Goal: Task Accomplishment & Management: Use online tool/utility

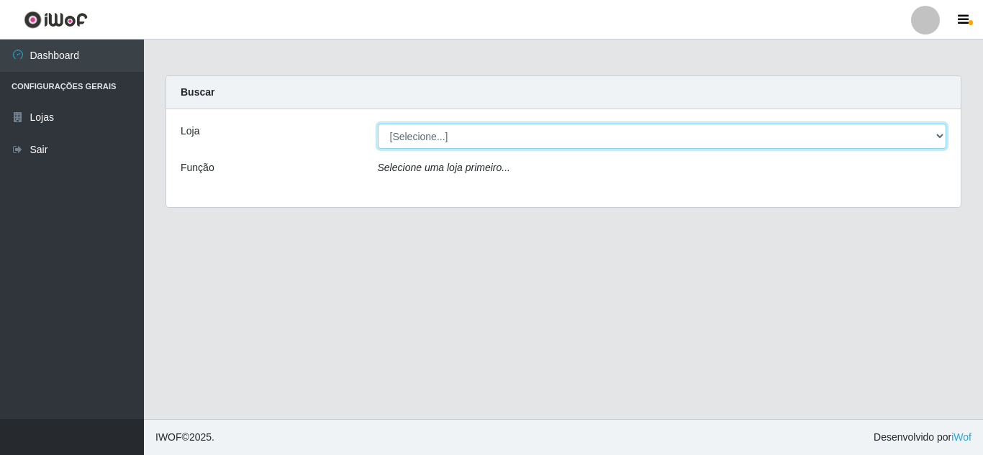
click at [660, 137] on select "[Selecione...] Queiroz Atacadão - [GEOGRAPHIC_DATA]" at bounding box center [662, 136] width 569 height 25
select select "225"
click at [378, 124] on select "[Selecione...] Queiroz Atacadão - [GEOGRAPHIC_DATA]" at bounding box center [662, 136] width 569 height 25
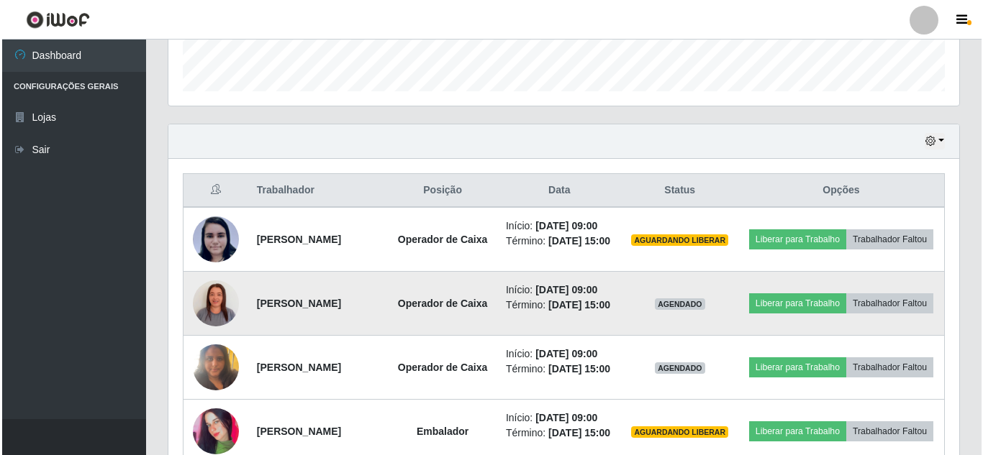
scroll to position [500, 0]
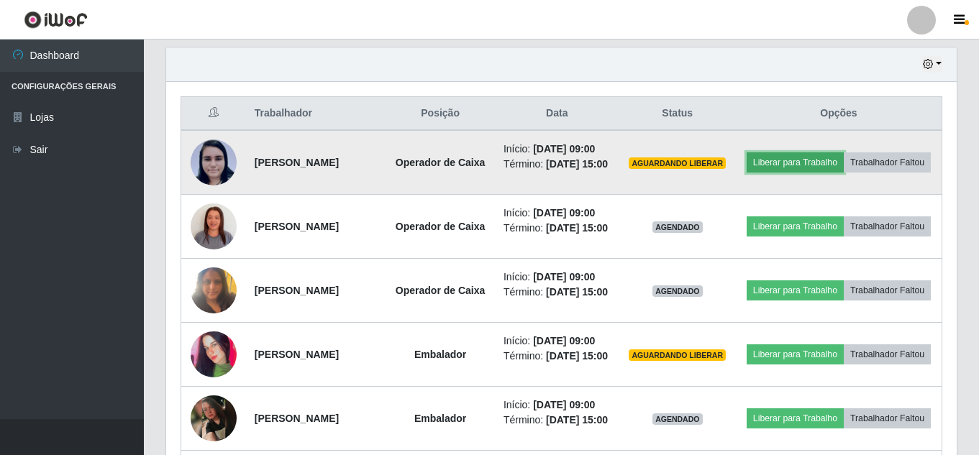
click at [826, 152] on button "Liberar para Trabalho" at bounding box center [795, 162] width 97 height 20
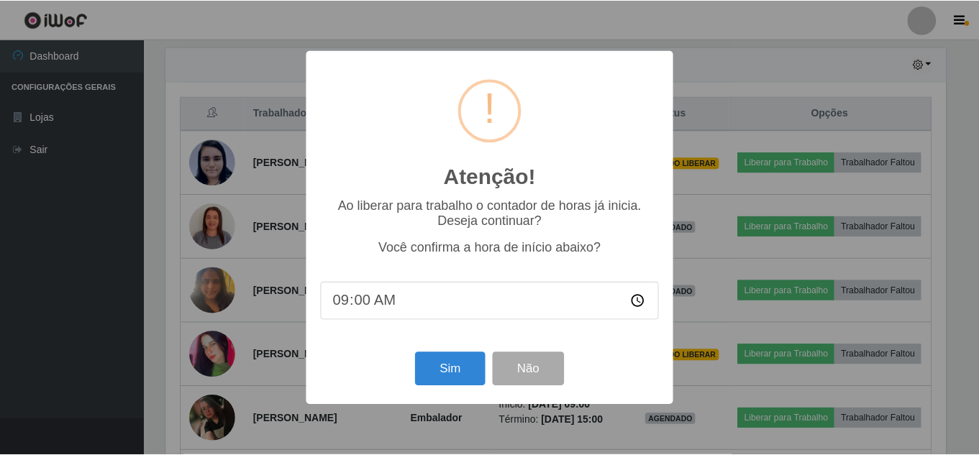
scroll to position [298, 783]
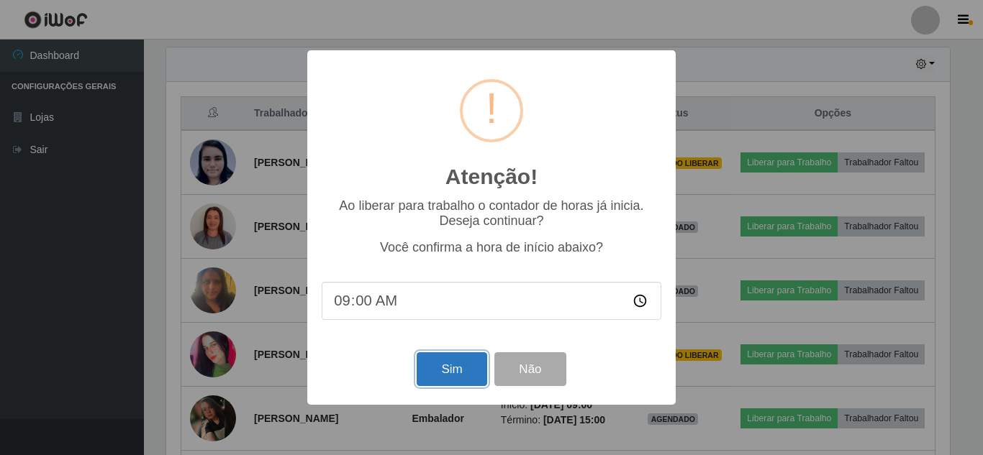
click at [458, 368] on button "Sim" at bounding box center [451, 369] width 70 height 34
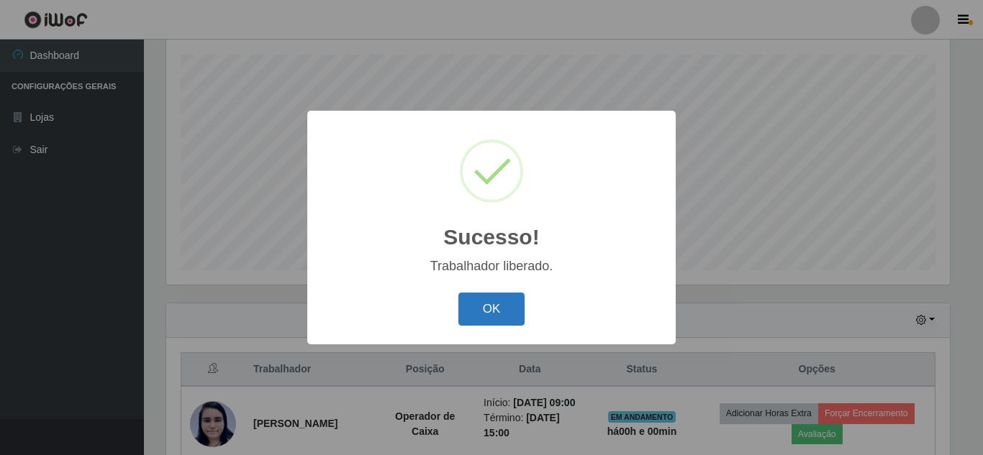
click at [489, 304] on button "OK" at bounding box center [491, 310] width 67 height 34
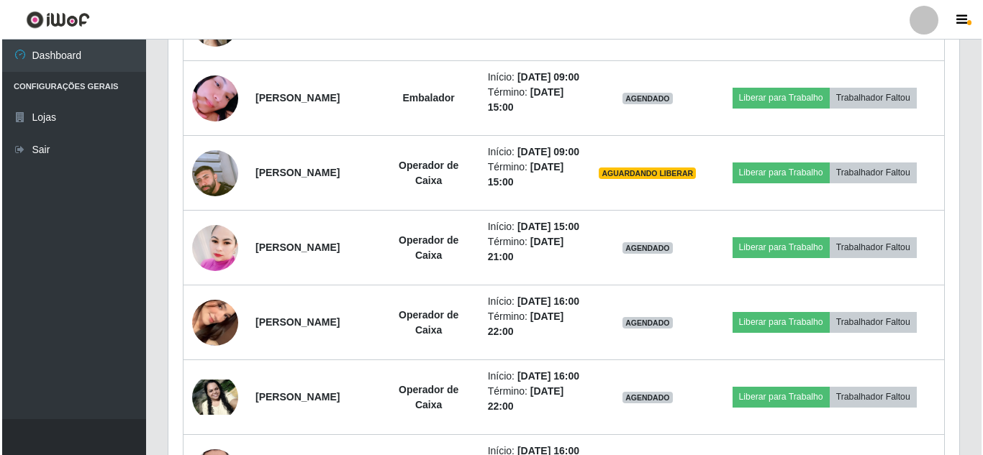
scroll to position [963, 0]
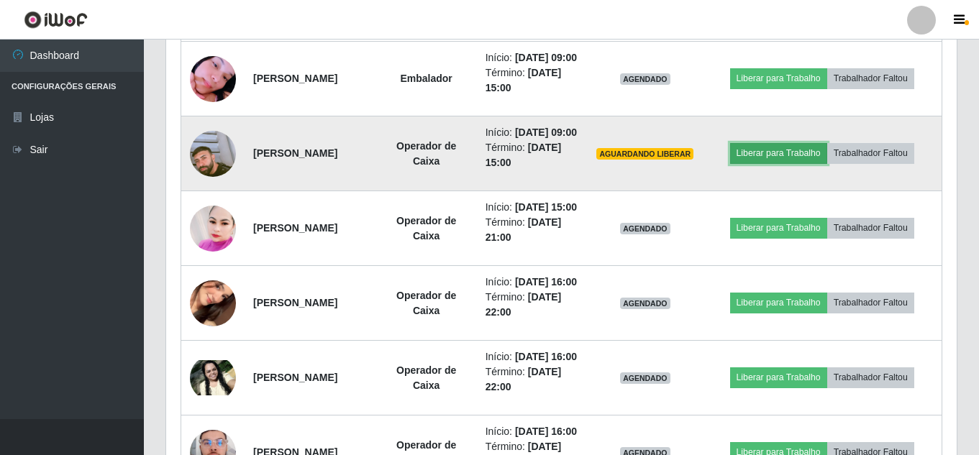
click at [766, 163] on button "Liberar para Trabalho" at bounding box center [778, 153] width 97 height 20
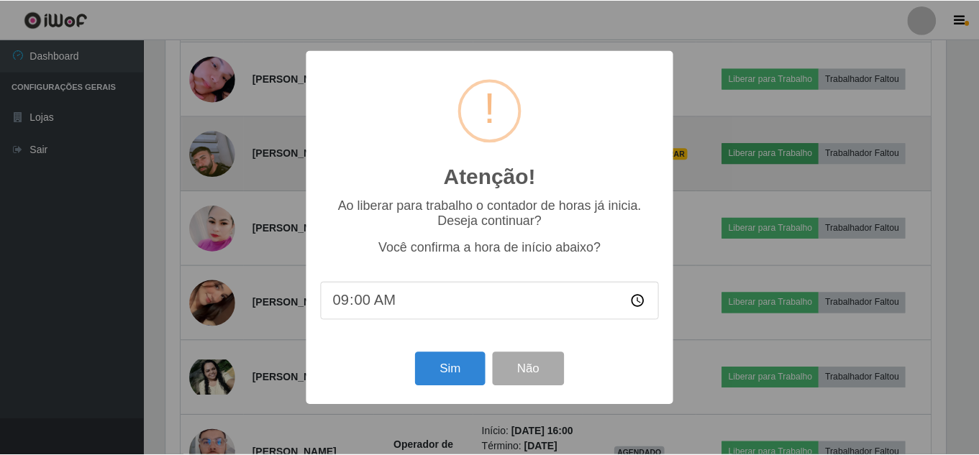
scroll to position [298, 783]
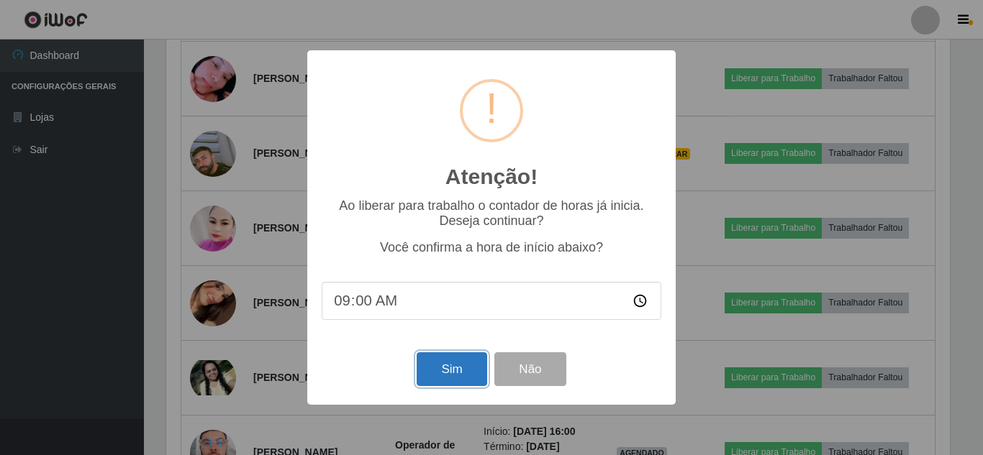
click at [456, 365] on button "Sim" at bounding box center [451, 369] width 70 height 34
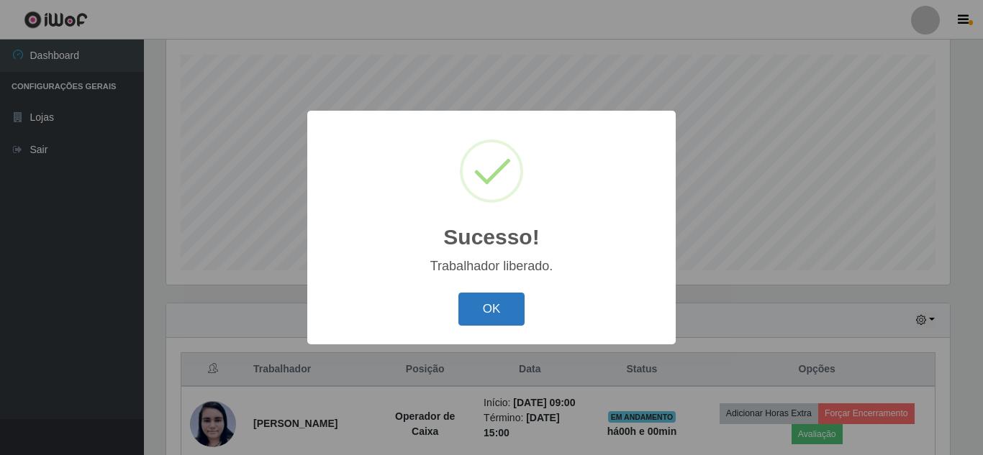
click at [491, 300] on button "OK" at bounding box center [491, 310] width 67 height 34
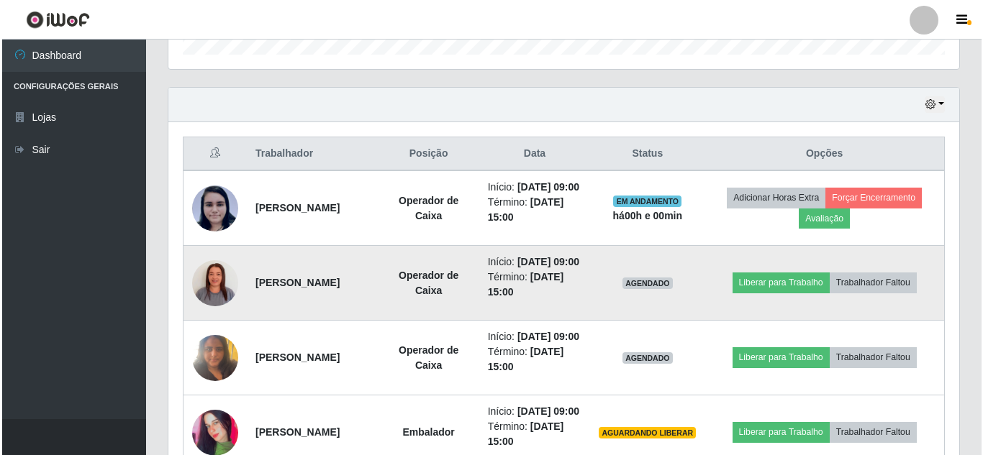
scroll to position [532, 0]
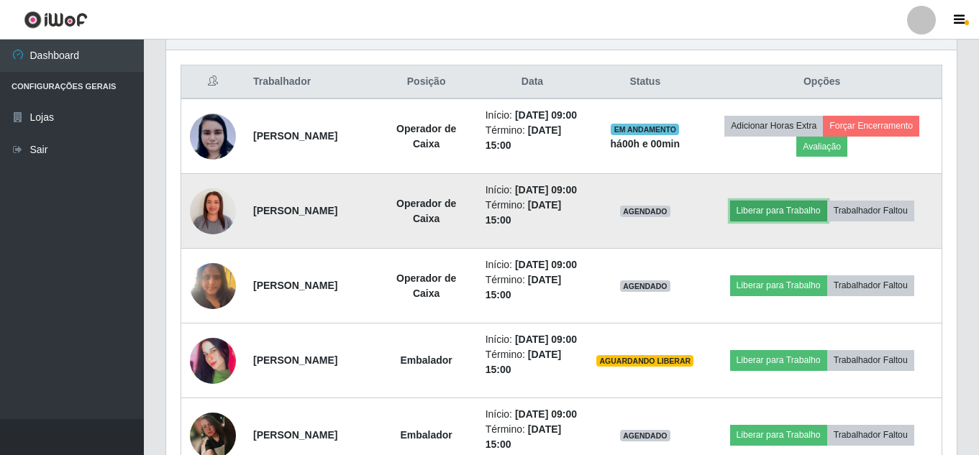
click at [765, 221] on button "Liberar para Trabalho" at bounding box center [778, 211] width 97 height 20
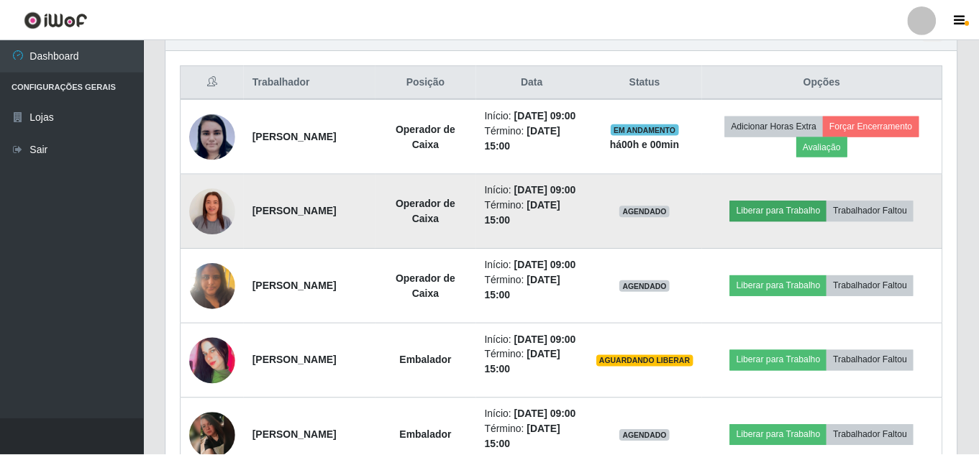
scroll to position [298, 783]
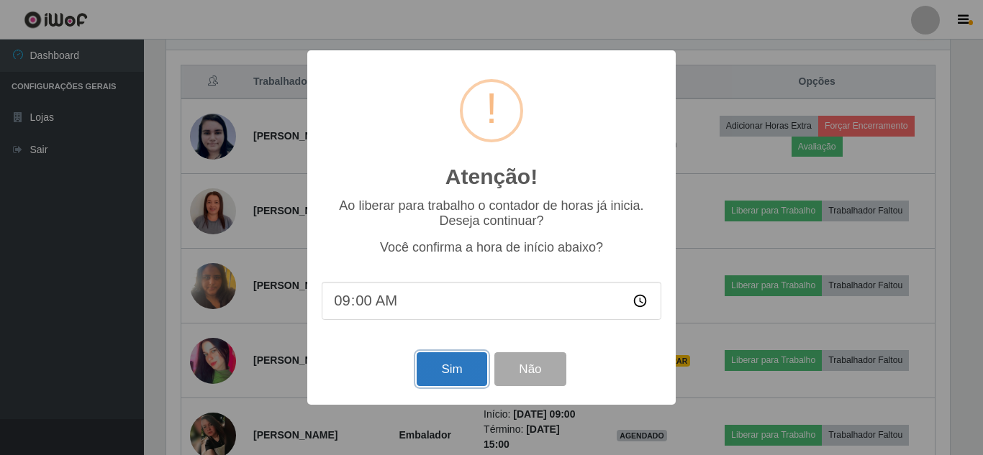
click at [455, 379] on button "Sim" at bounding box center [451, 369] width 70 height 34
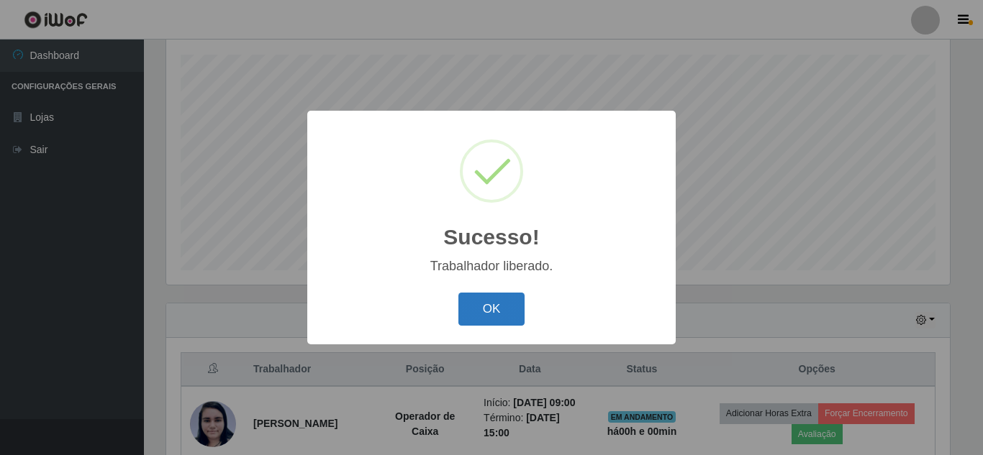
click at [480, 322] on button "OK" at bounding box center [491, 310] width 67 height 34
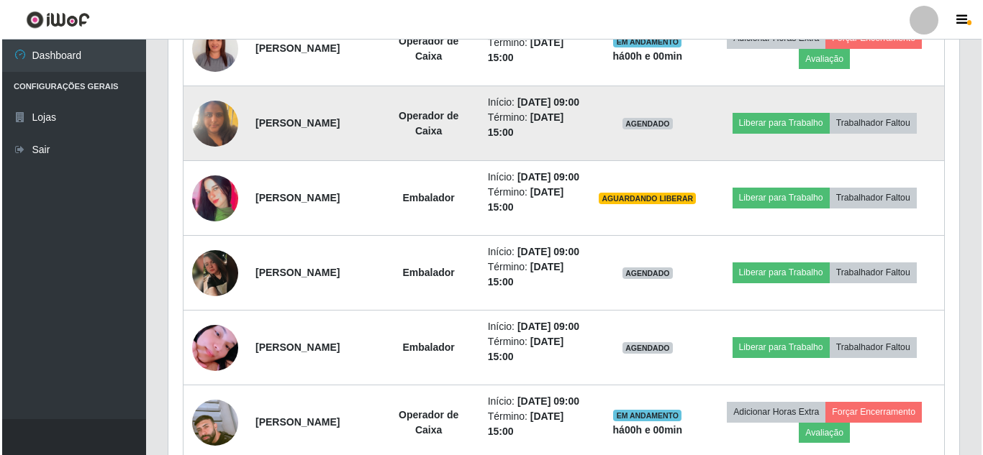
scroll to position [747, 0]
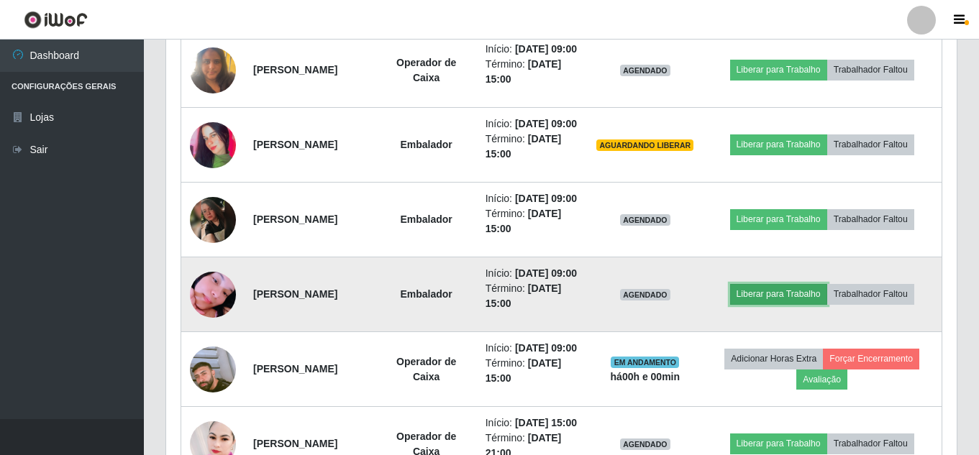
click at [775, 304] on button "Liberar para Trabalho" at bounding box center [778, 294] width 97 height 20
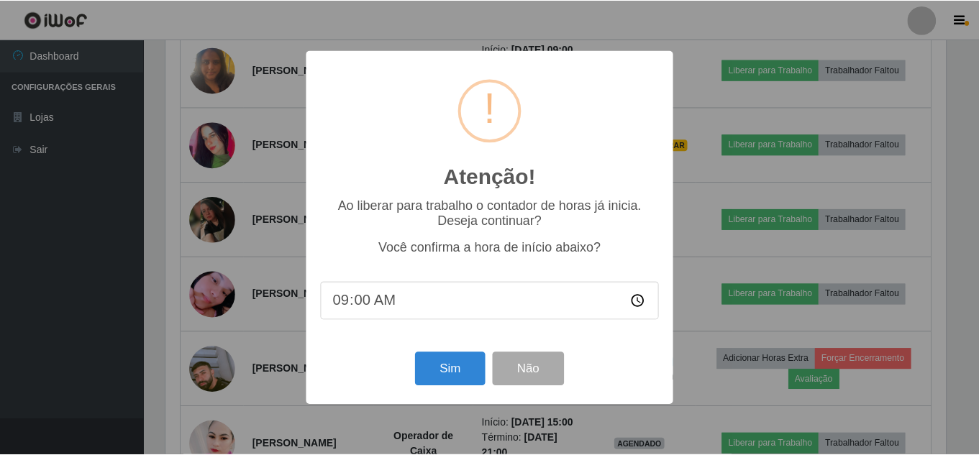
scroll to position [298, 783]
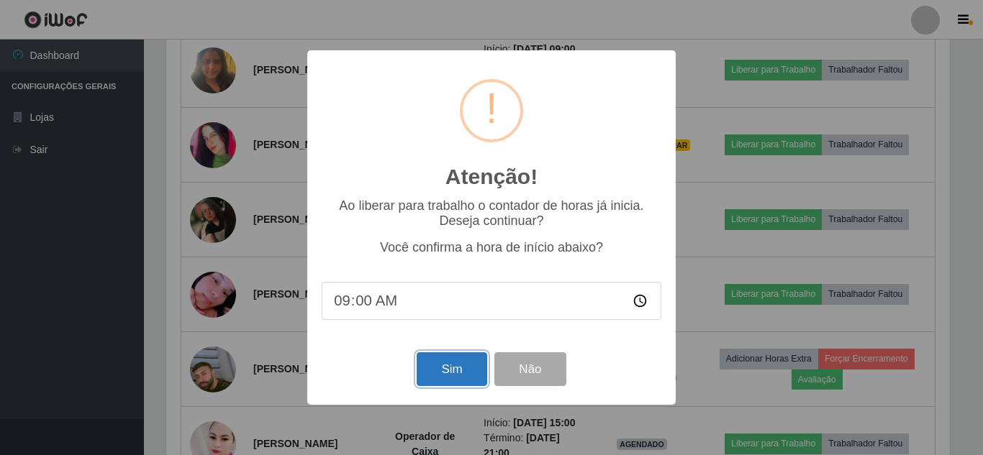
click at [464, 379] on button "Sim" at bounding box center [451, 369] width 70 height 34
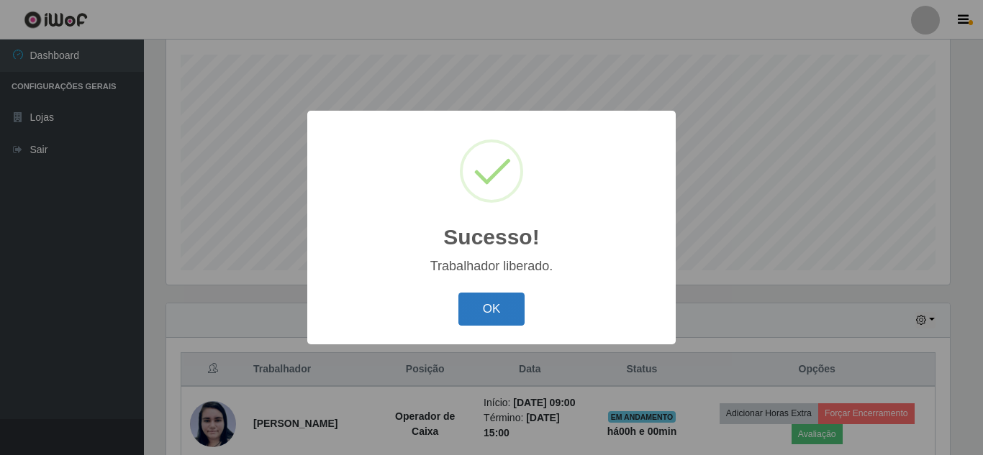
click at [501, 315] on button "OK" at bounding box center [491, 310] width 67 height 34
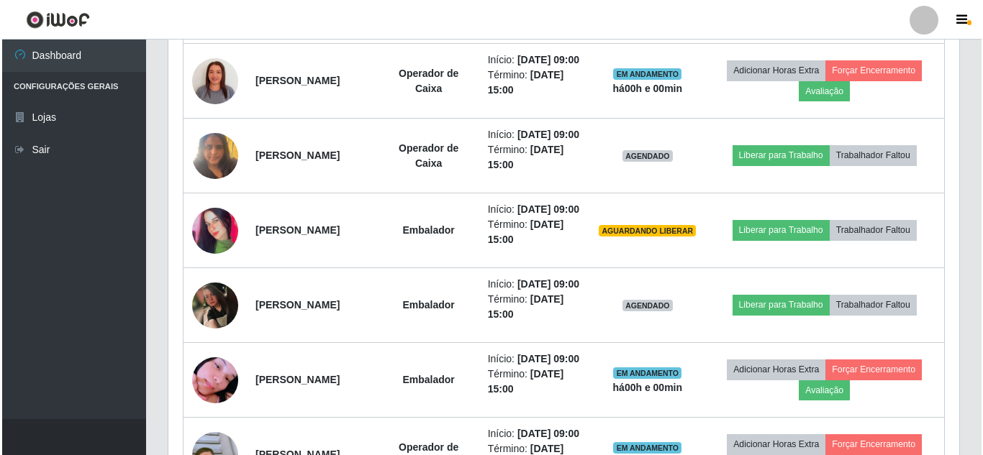
scroll to position [675, 0]
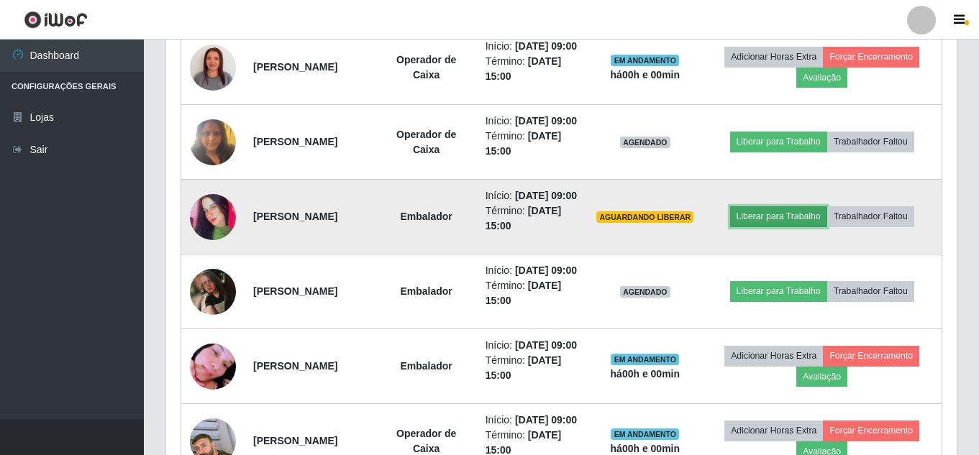
click at [796, 227] on button "Liberar para Trabalho" at bounding box center [778, 216] width 97 height 20
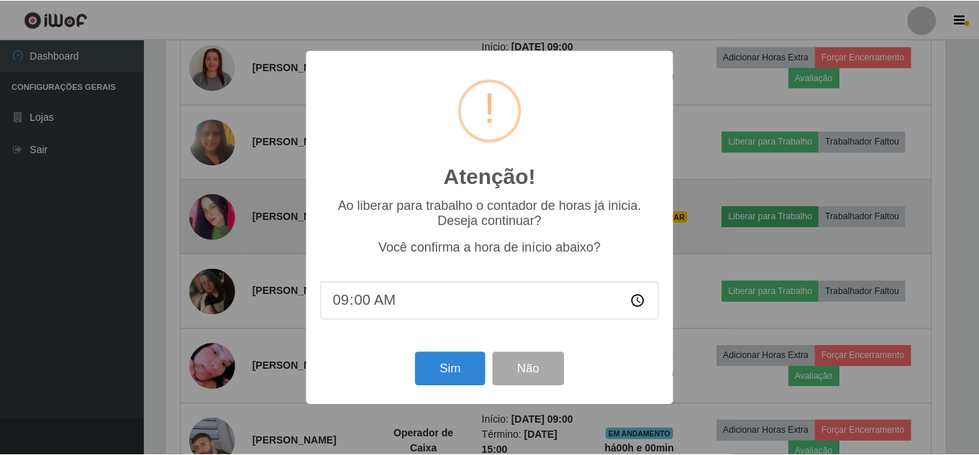
scroll to position [298, 783]
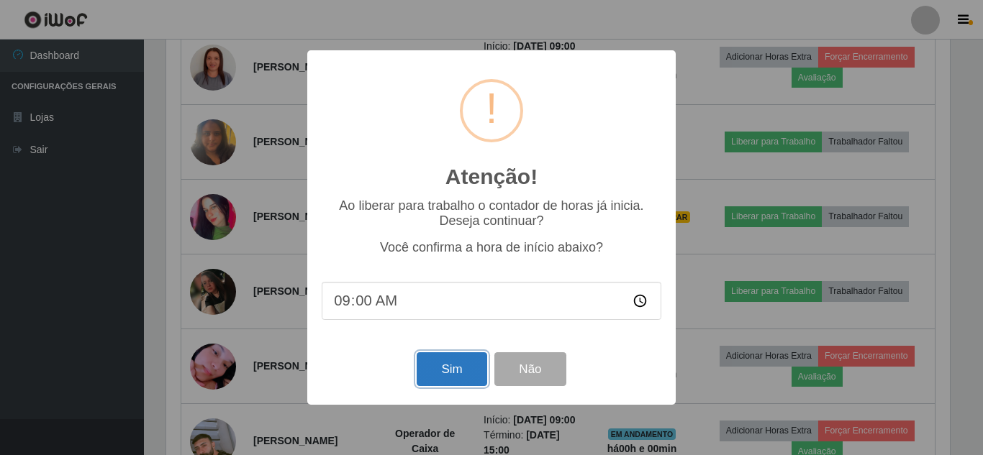
click at [470, 371] on button "Sim" at bounding box center [451, 369] width 70 height 34
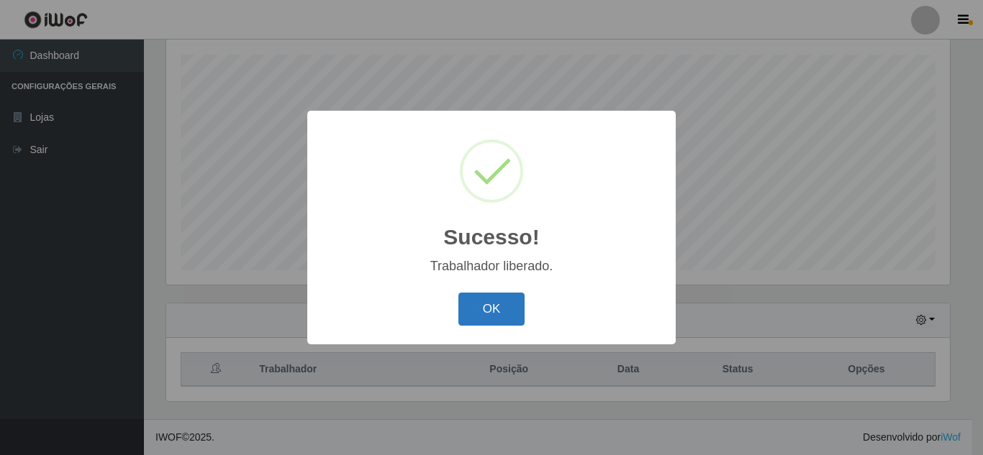
click at [500, 314] on button "OK" at bounding box center [491, 310] width 67 height 34
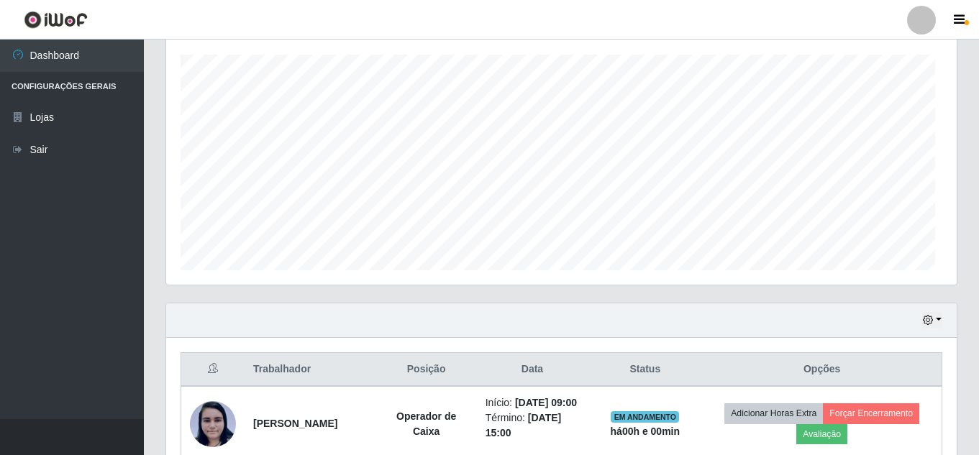
scroll to position [0, 0]
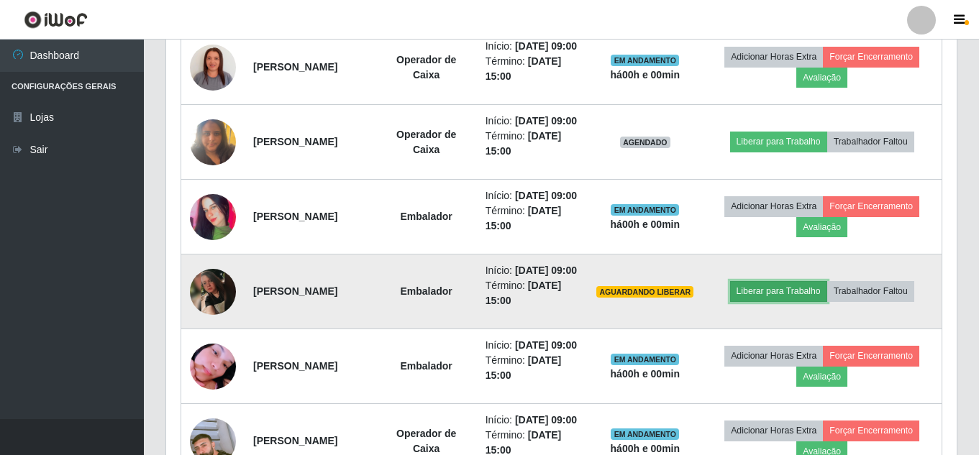
click at [788, 301] on button "Liberar para Trabalho" at bounding box center [778, 291] width 97 height 20
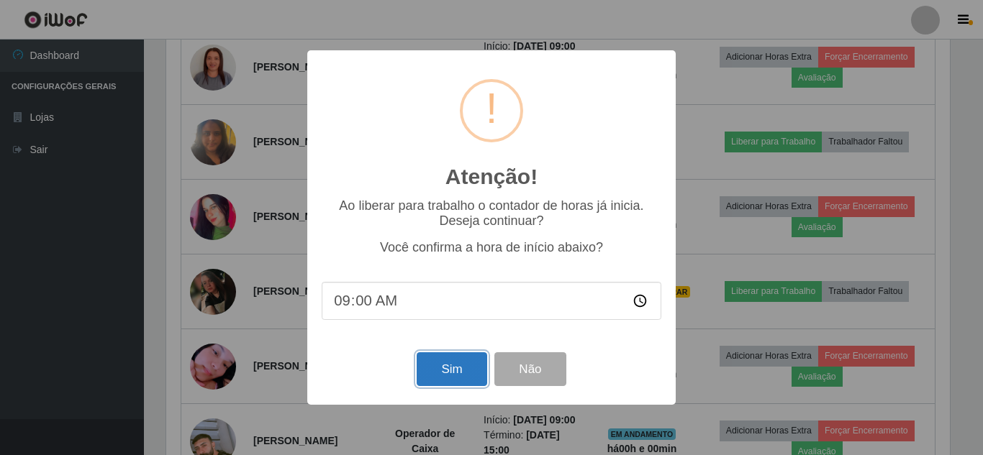
click at [454, 380] on button "Sim" at bounding box center [451, 369] width 70 height 34
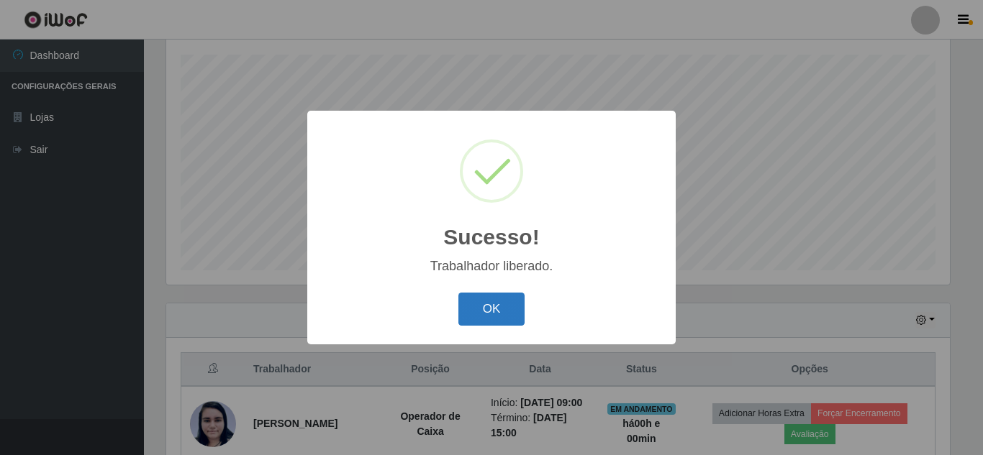
click at [506, 319] on button "OK" at bounding box center [491, 310] width 67 height 34
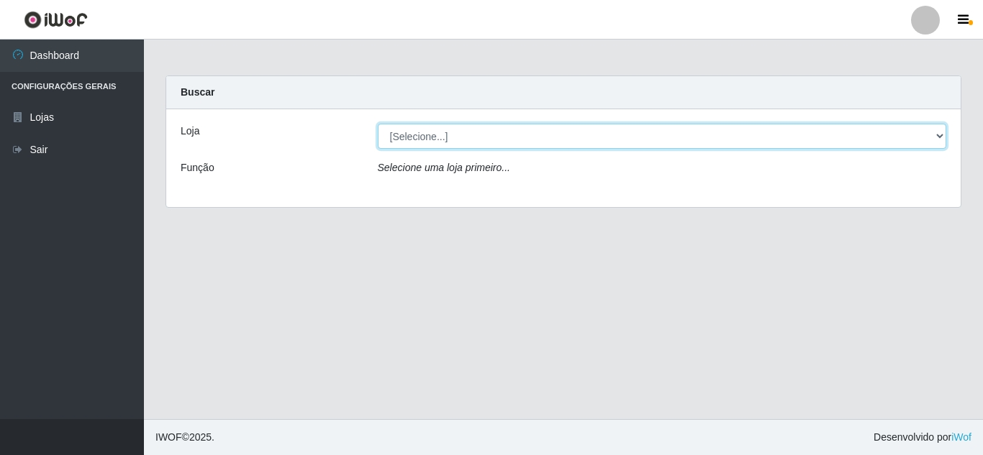
drag, startPoint x: 437, startPoint y: 133, endPoint x: 437, endPoint y: 146, distance: 12.9
click at [437, 142] on select "[Selecione...] Queiroz Atacadão - [GEOGRAPHIC_DATA]" at bounding box center [662, 136] width 569 height 25
select select "225"
click at [378, 124] on select "[Selecione...] Queiroz Atacadão - [GEOGRAPHIC_DATA]" at bounding box center [662, 136] width 569 height 25
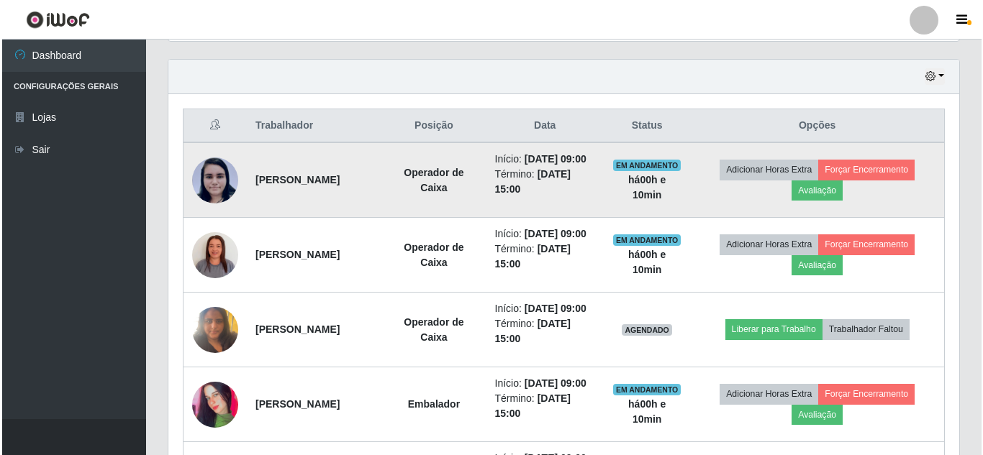
scroll to position [575, 0]
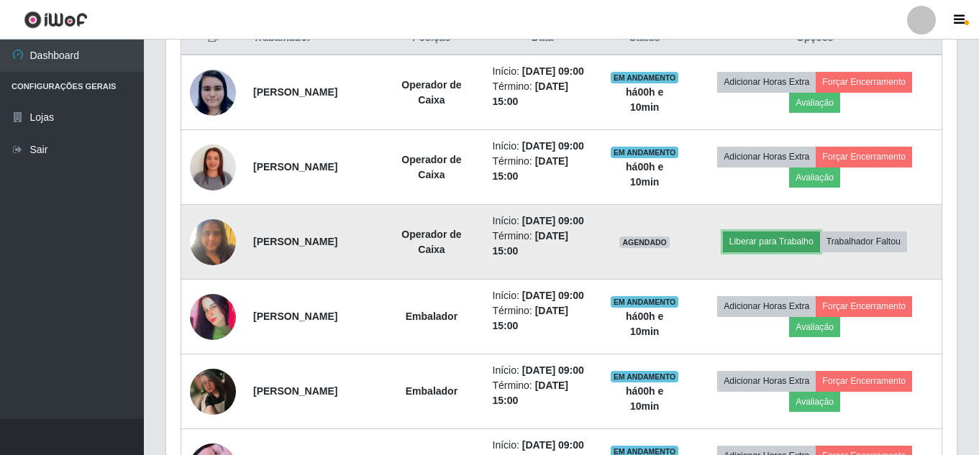
click at [771, 252] on button "Liberar para Trabalho" at bounding box center [771, 242] width 97 height 20
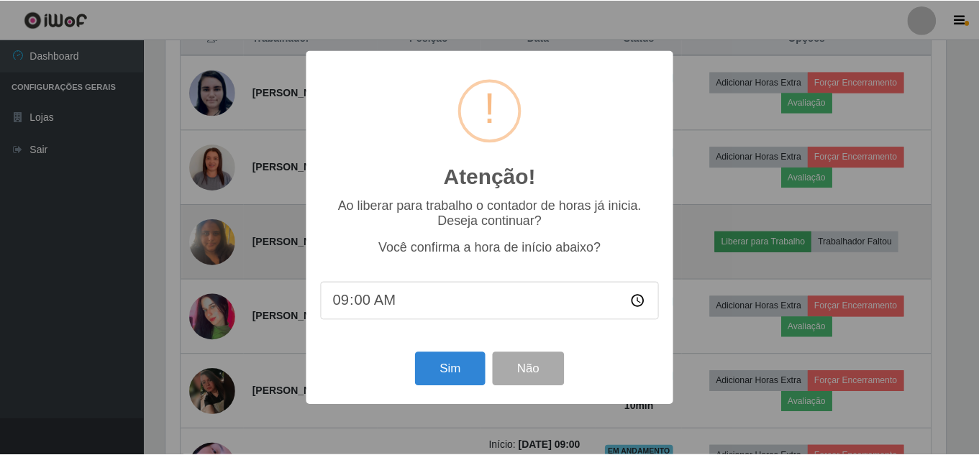
scroll to position [298, 783]
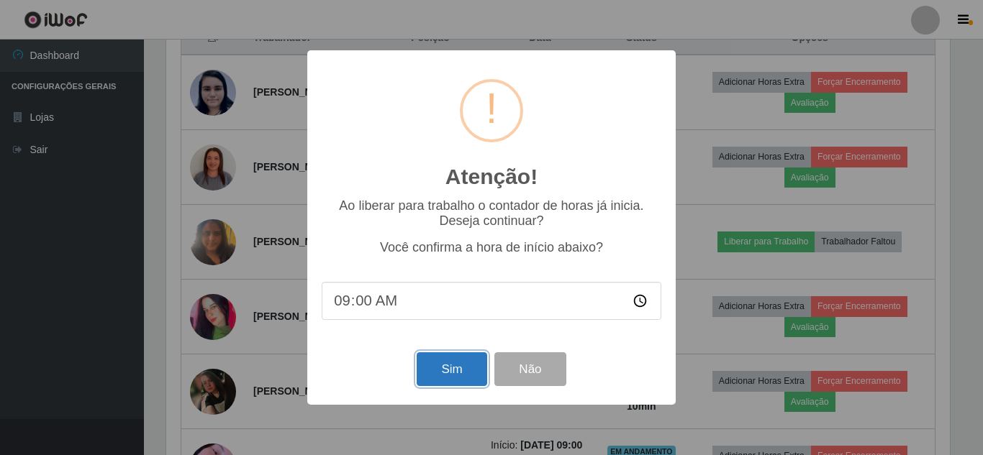
click at [460, 375] on button "Sim" at bounding box center [451, 369] width 70 height 34
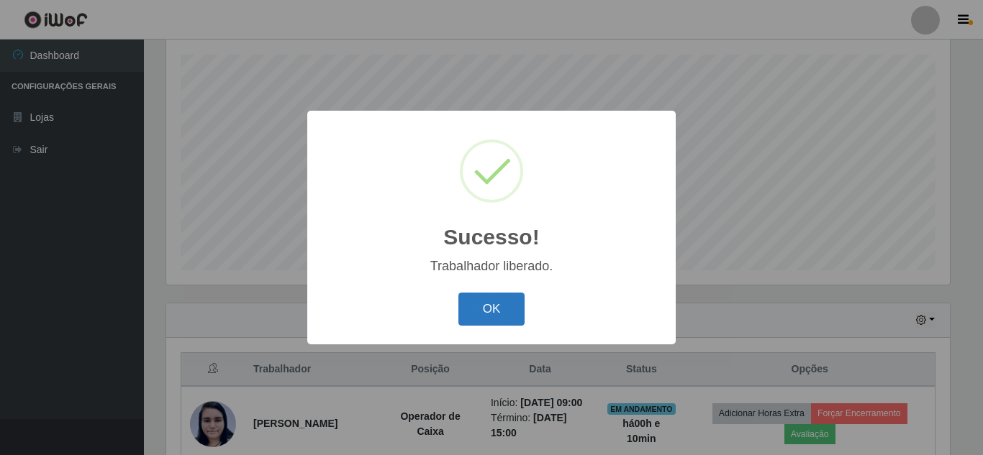
click at [475, 296] on button "OK" at bounding box center [491, 310] width 67 height 34
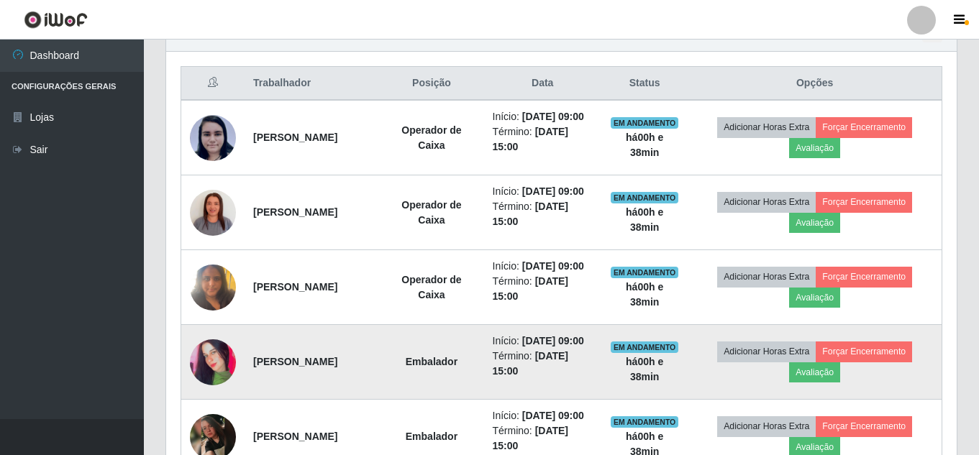
scroll to position [529, 0]
